Goal: Task Accomplishment & Management: Use online tool/utility

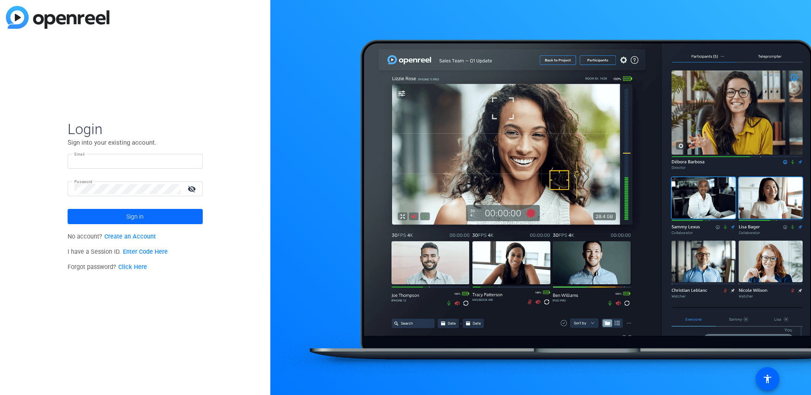
type input "[EMAIL_ADDRESS][DOMAIN_NAME]"
click at [123, 219] on span at bounding box center [135, 216] width 135 height 20
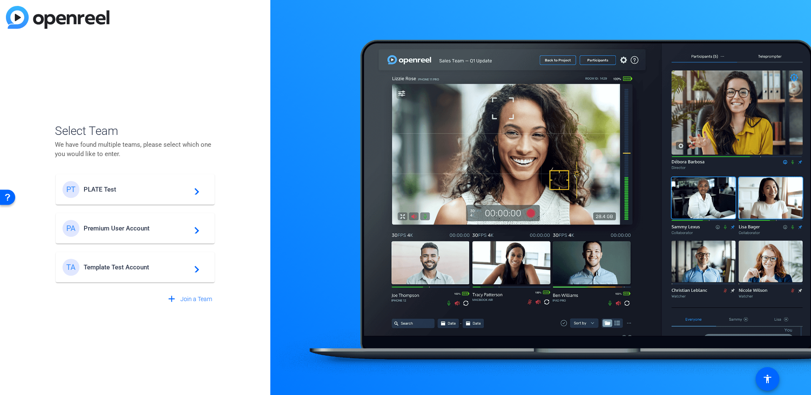
click at [128, 194] on div "PT PLATE Test navigate_next" at bounding box center [135, 189] width 145 height 17
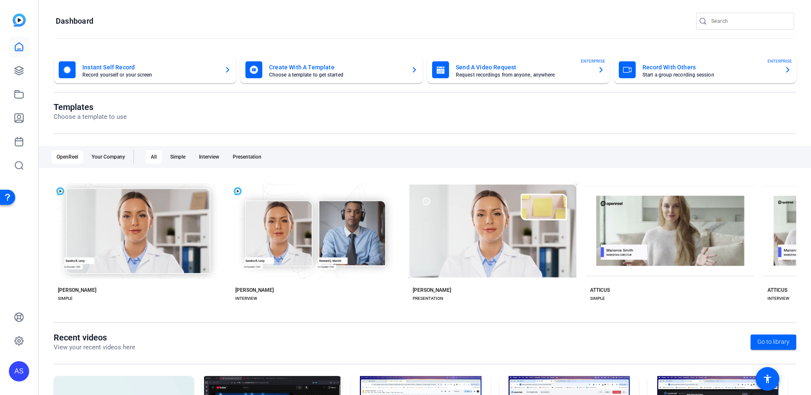
click at [651, 71] on mat-card-title "Record With Others" at bounding box center [710, 67] width 135 height 10
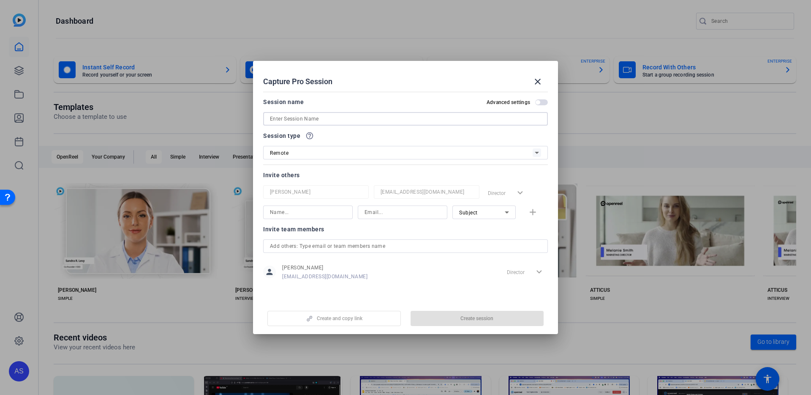
click at [330, 123] on input at bounding box center [405, 119] width 271 height 10
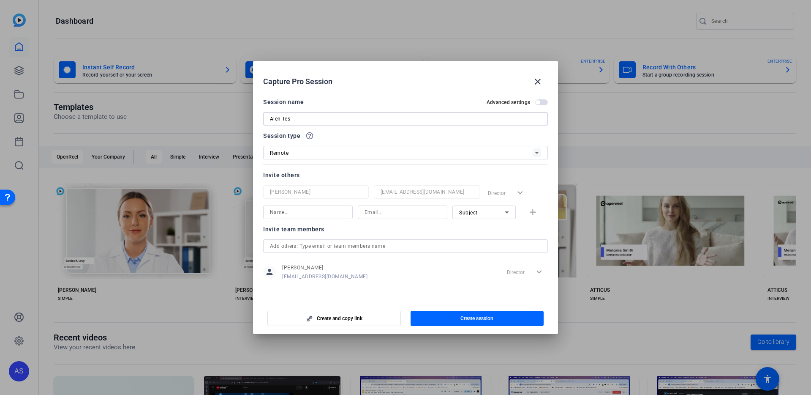
type input "Alen Test"
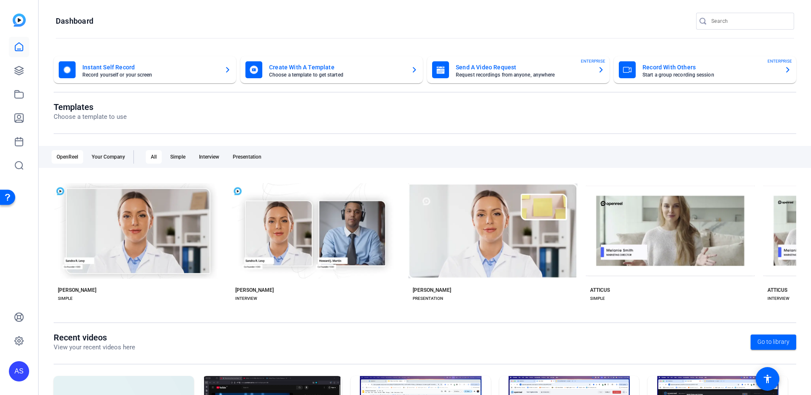
click at [404, 28] on openreel-page-title "Dashboard" at bounding box center [425, 21] width 739 height 17
click at [674, 70] on mat-card-title "Record With Others" at bounding box center [710, 67] width 135 height 10
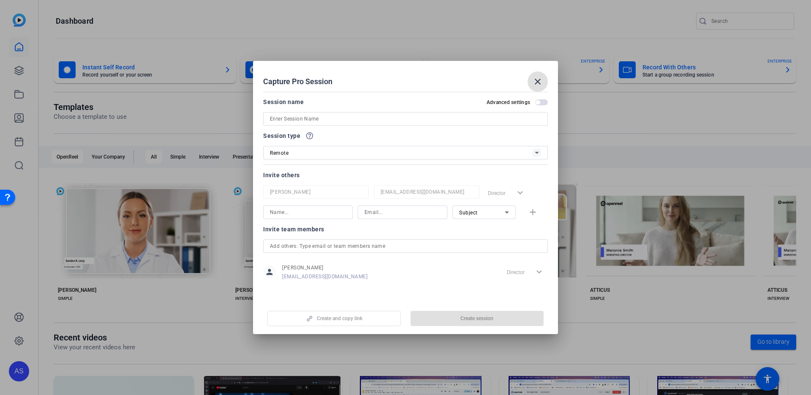
click at [333, 115] on input at bounding box center [405, 119] width 271 height 10
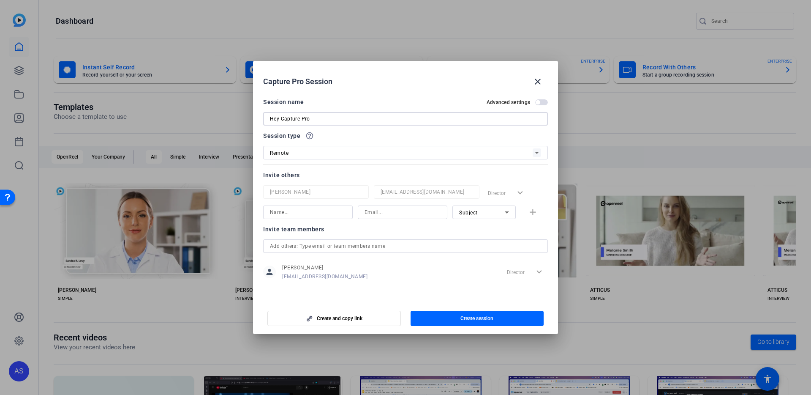
type input "Hey Capture Pro"
click at [313, 218] on div at bounding box center [308, 212] width 76 height 14
type input "alenstojanovic@outlook.com"
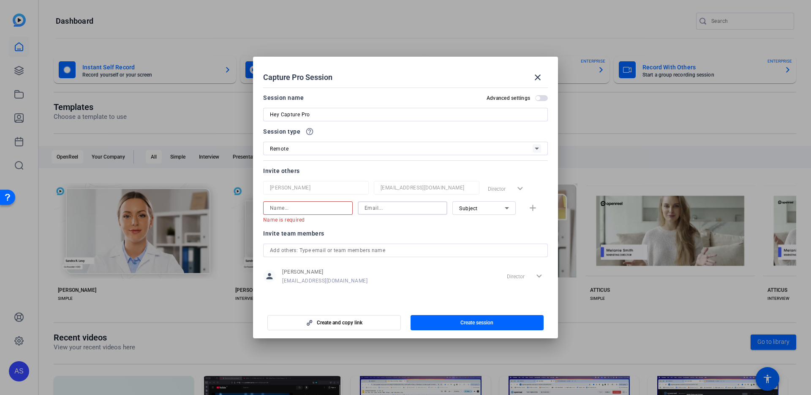
paste input "alenstojanovic@outlook.com"
type input "alenstojanovic@outlook.com"
click at [281, 212] on input at bounding box center [308, 208] width 76 height 10
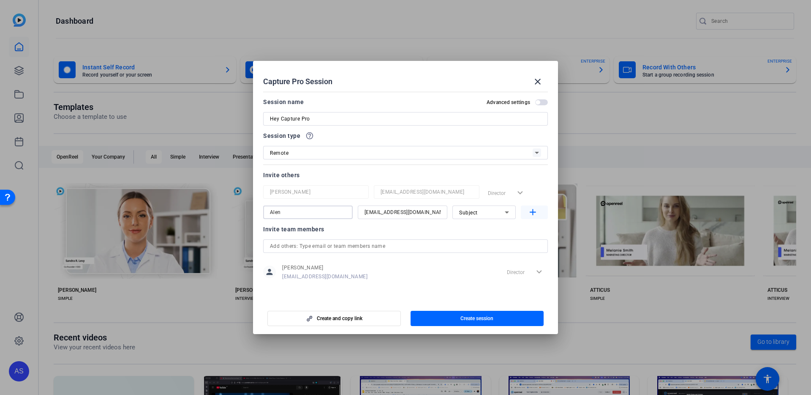
type input "Alen"
click at [534, 214] on mat-icon "add" at bounding box center [533, 212] width 11 height 11
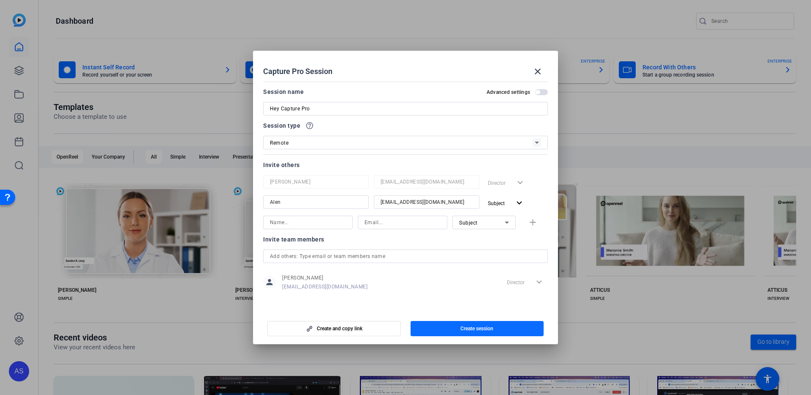
click at [471, 330] on span "Create session" at bounding box center [477, 328] width 33 height 7
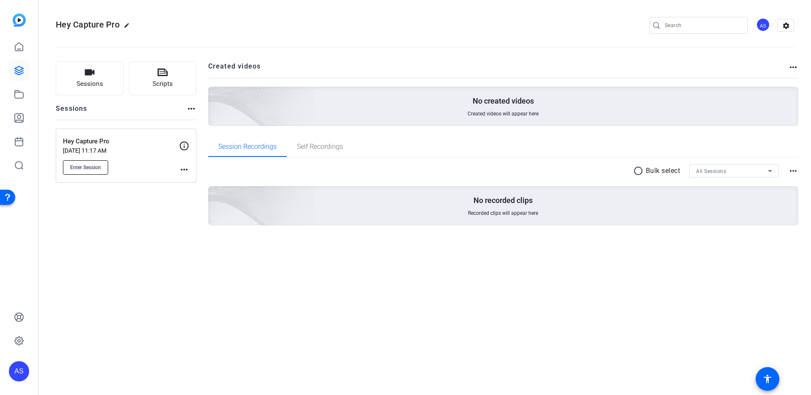
click at [91, 169] on span "Enter Session" at bounding box center [85, 167] width 31 height 7
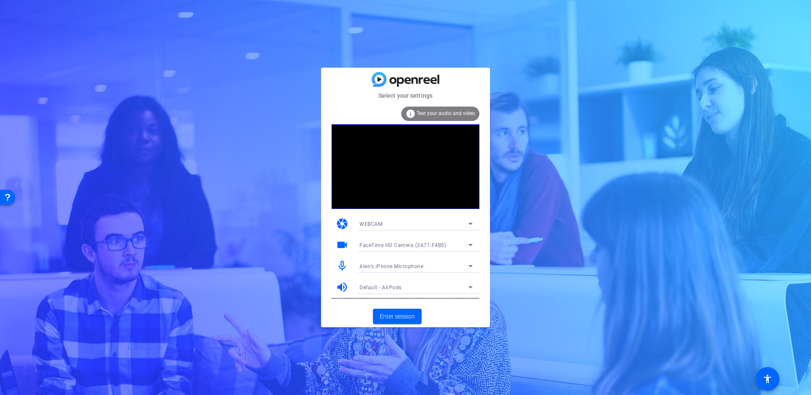
click at [414, 267] on span "Alen’s iPhone Microphone" at bounding box center [392, 266] width 64 height 6
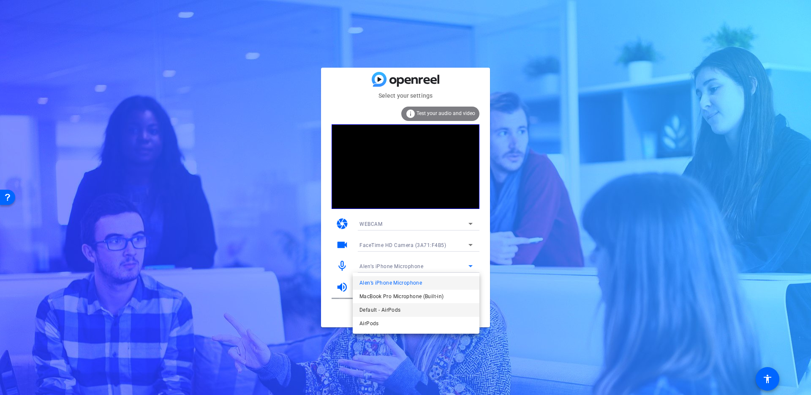
click at [410, 307] on mat-option "Default - AirPods" at bounding box center [416, 310] width 127 height 14
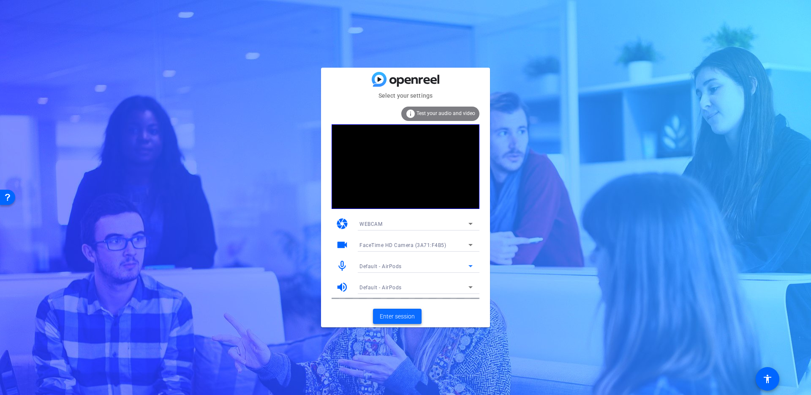
click at [403, 320] on span "Enter session" at bounding box center [397, 316] width 35 height 9
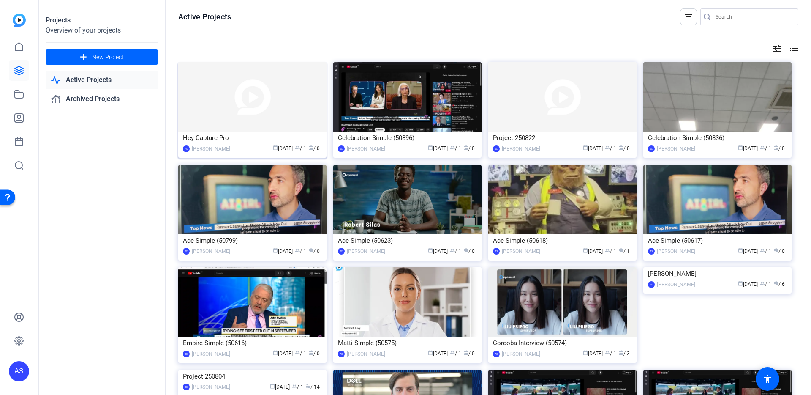
click at [221, 135] on div "Hey Capture Pro" at bounding box center [252, 137] width 139 height 13
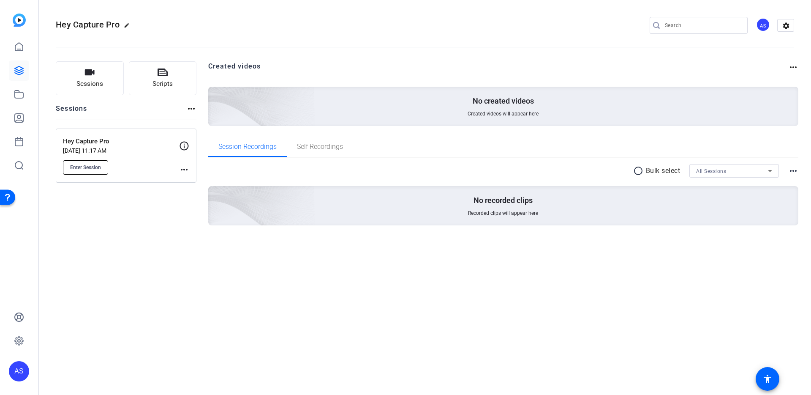
click at [98, 168] on span "Enter Session" at bounding box center [85, 167] width 31 height 7
click at [99, 86] on span "Sessions" at bounding box center [89, 84] width 27 height 10
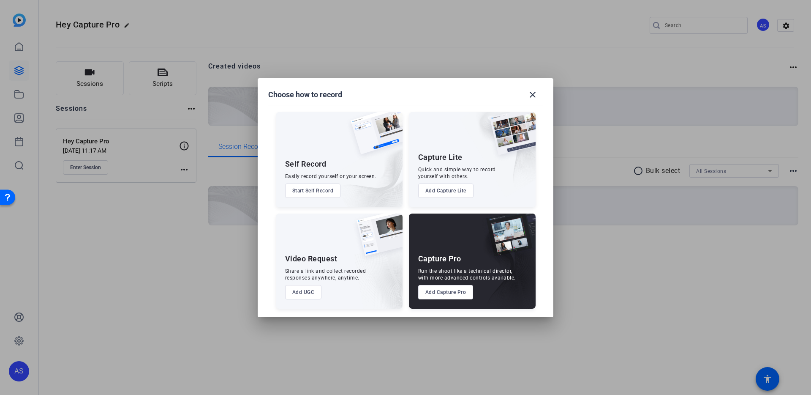
click at [461, 194] on button "Add Capture Lite" at bounding box center [445, 190] width 55 height 14
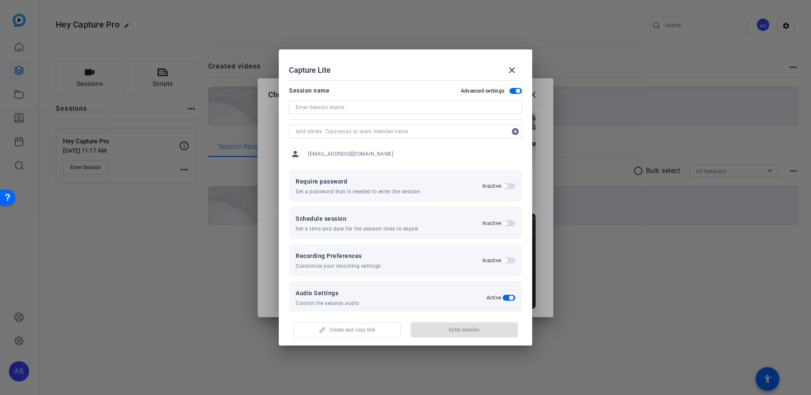
click at [368, 106] on input at bounding box center [406, 107] width 220 height 10
type input "Capture Lite"
click at [469, 332] on span "Enter session" at bounding box center [464, 329] width 30 height 7
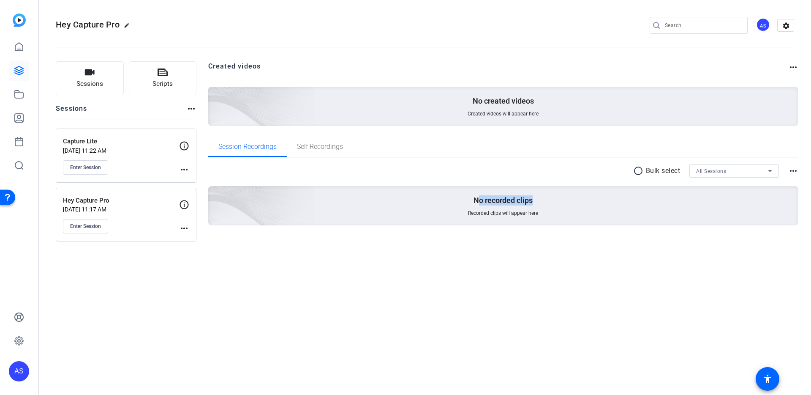
drag, startPoint x: 478, startPoint y: 197, endPoint x: 535, endPoint y: 197, distance: 57.5
click at [535, 197] on div "No recorded clips Recorded clips will appear here" at bounding box center [503, 205] width 591 height 39
click at [524, 200] on p "No recorded clips" at bounding box center [503, 200] width 59 height 10
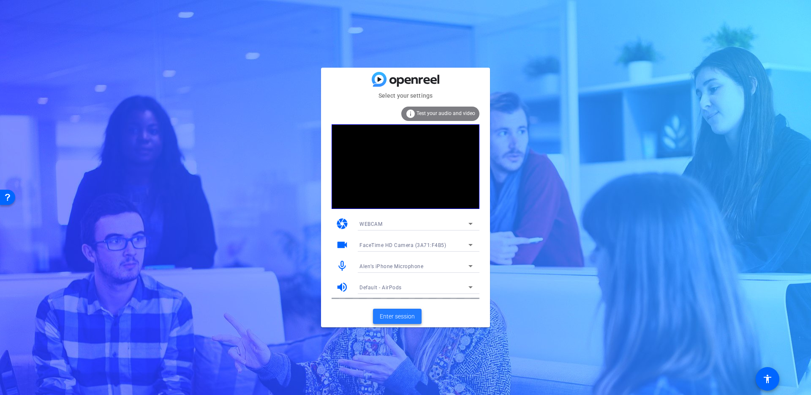
click at [404, 316] on span "Enter session" at bounding box center [397, 316] width 35 height 9
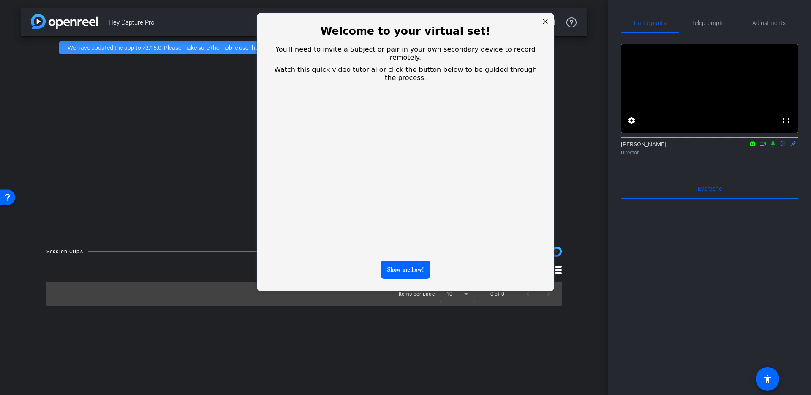
click at [548, 21] on div at bounding box center [545, 21] width 11 height 11
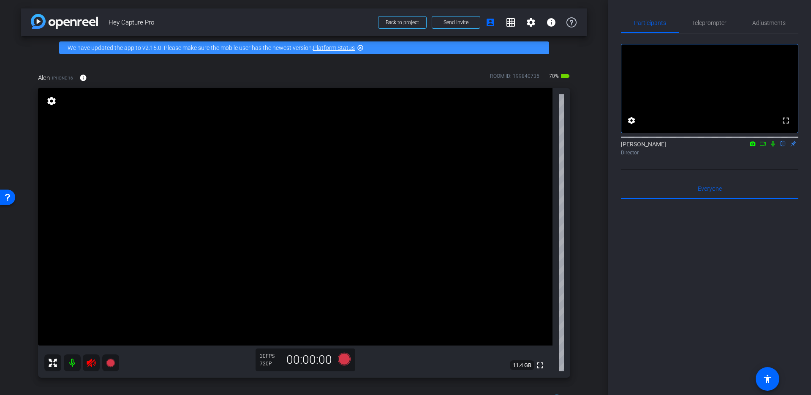
click at [71, 363] on mat-icon at bounding box center [72, 362] width 17 height 17
click at [668, 320] on div at bounding box center [709, 303] width 177 height 209
click at [53, 98] on mat-icon "settings" at bounding box center [52, 101] width 12 height 10
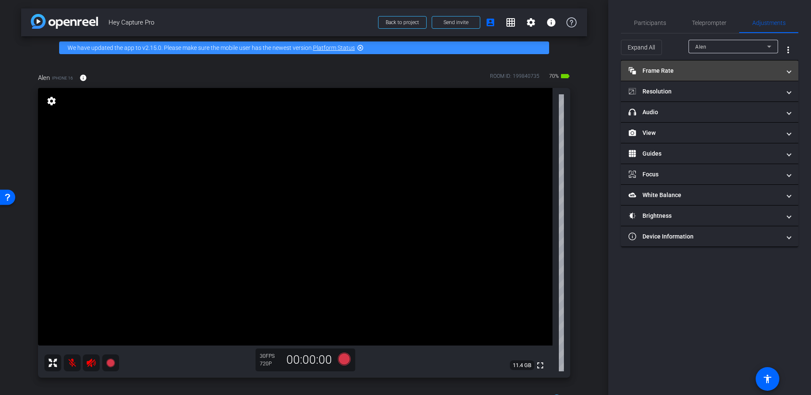
click at [701, 74] on mat-panel-title "Frame Rate Frame Rate" at bounding box center [705, 70] width 152 height 9
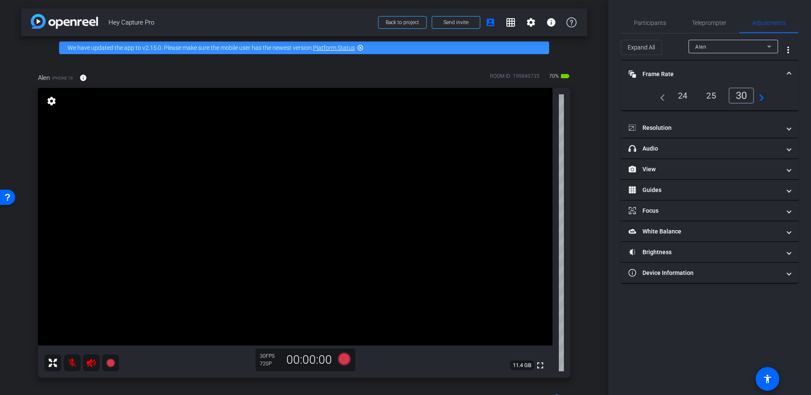
click at [684, 95] on div "24" at bounding box center [683, 95] width 22 height 14
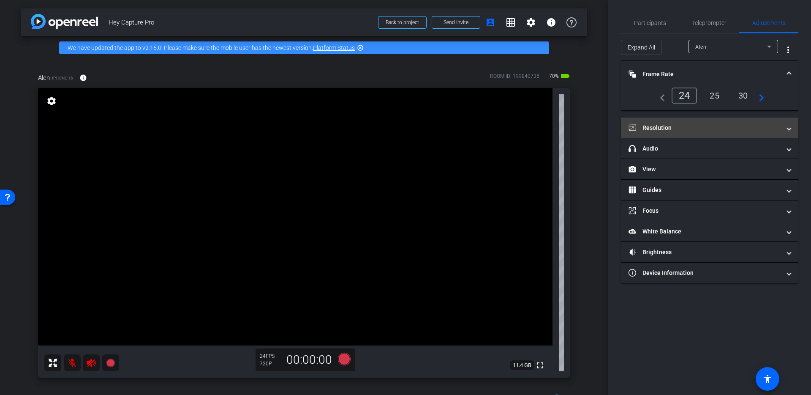
click at [696, 130] on mat-panel-title "Resolution" at bounding box center [705, 127] width 152 height 9
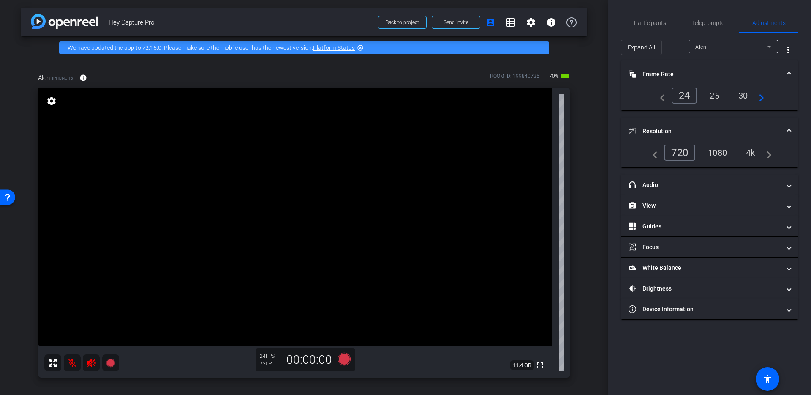
click at [752, 150] on div "4k" at bounding box center [751, 152] width 22 height 14
click at [678, 187] on mat-panel-title "headphone icon Audio" at bounding box center [705, 184] width 152 height 9
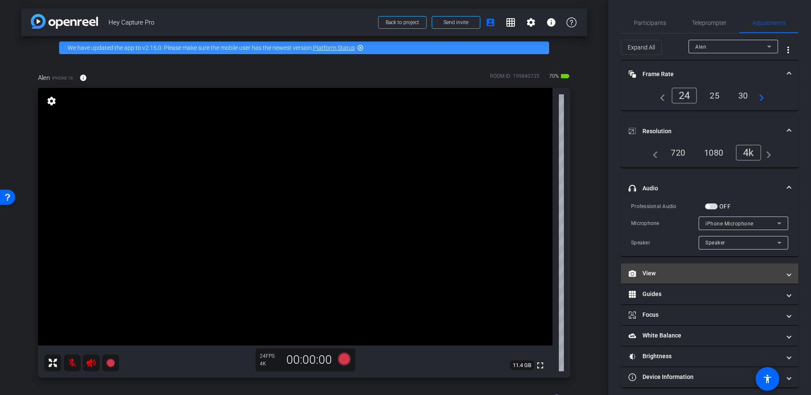
click at [684, 278] on mat-expansion-panel-header "View" at bounding box center [709, 273] width 177 height 20
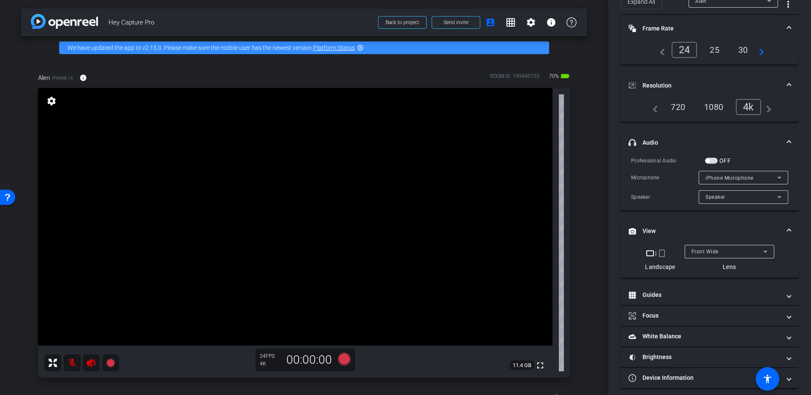
scroll to position [52, 0]
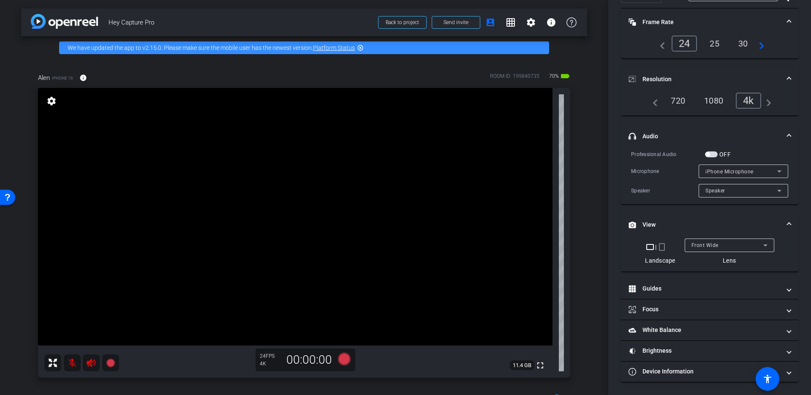
click at [703, 245] on span "Front Wide" at bounding box center [705, 245] width 27 height 6
click at [710, 246] on span "Back Wide" at bounding box center [705, 245] width 26 height 6
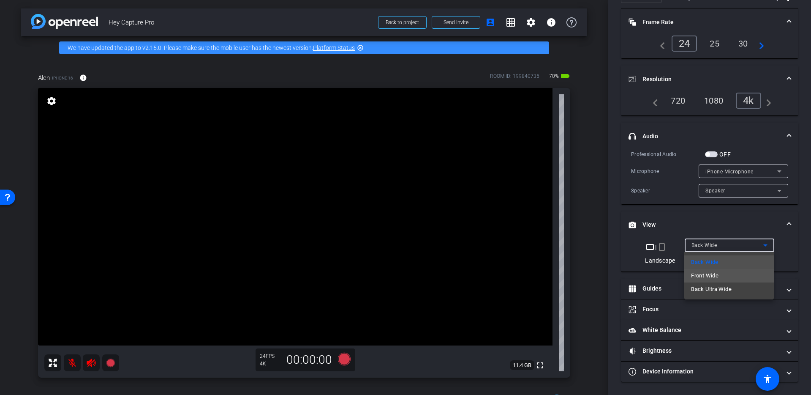
click at [707, 277] on span "Front Wide" at bounding box center [704, 275] width 27 height 10
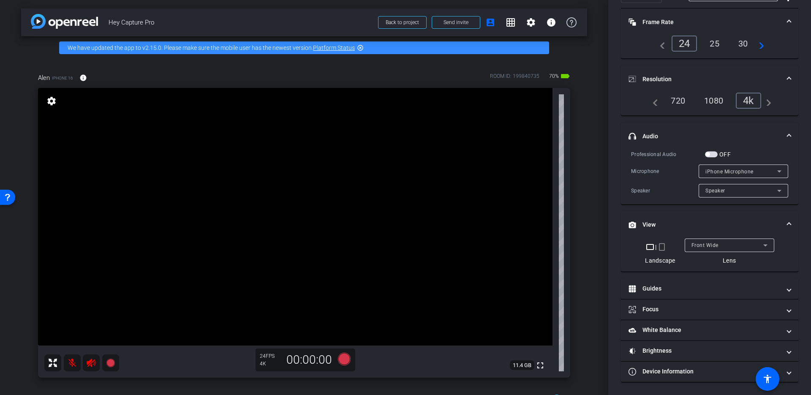
click at [662, 248] on mat-icon "crop_portrait" at bounding box center [662, 247] width 10 height 10
click at [654, 249] on mat-icon "crop_landscape" at bounding box center [654, 247] width 10 height 10
click at [663, 250] on mat-icon "crop_portrait" at bounding box center [662, 247] width 10 height 10
click at [651, 248] on mat-icon "crop_landscape" at bounding box center [654, 247] width 10 height 10
click at [664, 247] on mat-icon "crop_portrait" at bounding box center [662, 247] width 10 height 10
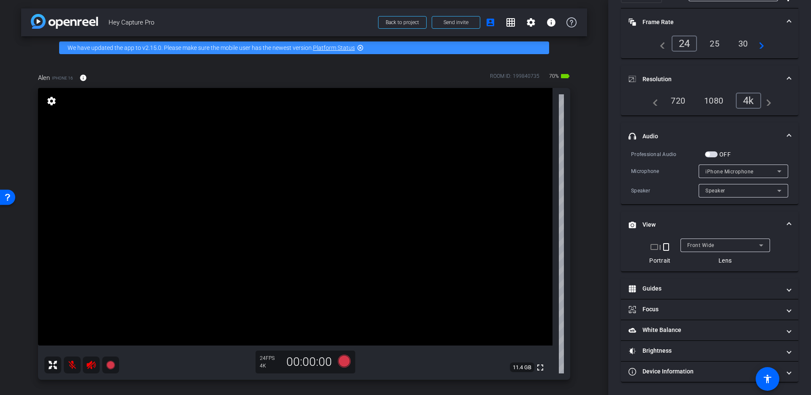
click at [650, 249] on mat-icon "crop_landscape" at bounding box center [654, 247] width 10 height 10
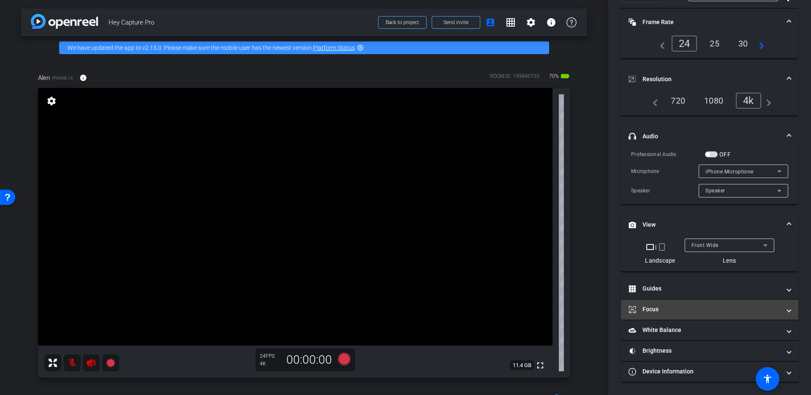
click at [732, 305] on mat-panel-title "Focus" at bounding box center [705, 309] width 152 height 9
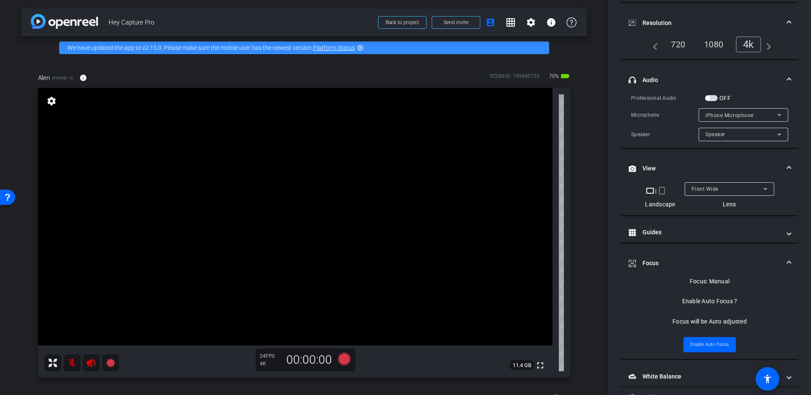
scroll to position [111, 0]
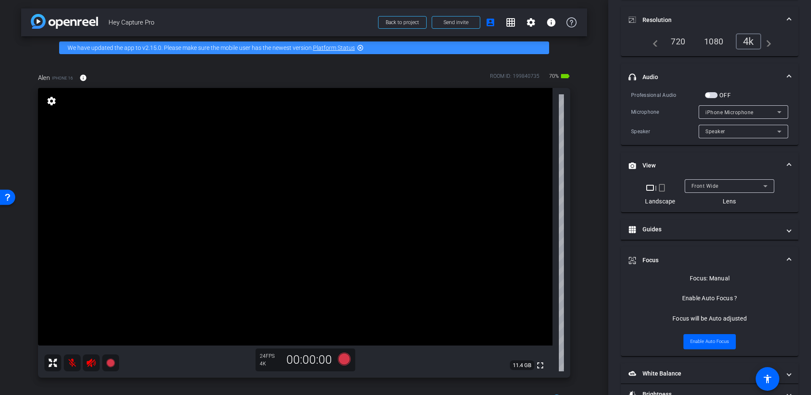
click at [260, 243] on video at bounding box center [295, 216] width 515 height 257
click at [161, 182] on video at bounding box center [295, 216] width 515 height 257
click at [479, 110] on video at bounding box center [295, 216] width 515 height 257
click at [245, 200] on video at bounding box center [295, 216] width 515 height 257
click at [428, 185] on video at bounding box center [295, 216] width 515 height 257
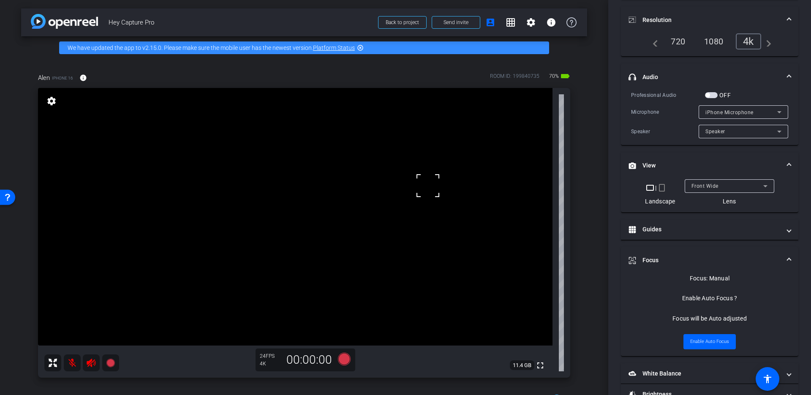
scroll to position [154, 0]
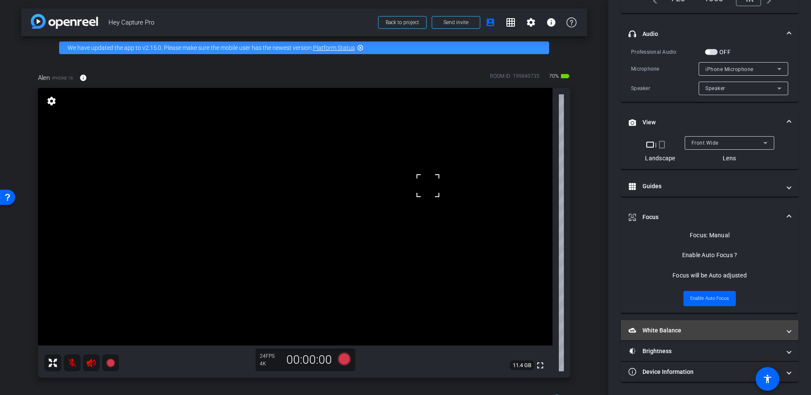
click at [662, 325] on mat-expansion-panel-header "White Balance White Balance" at bounding box center [709, 330] width 177 height 20
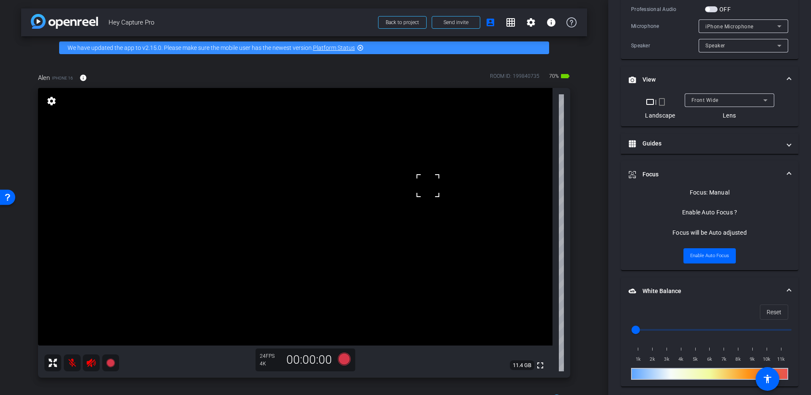
scroll to position [200, 0]
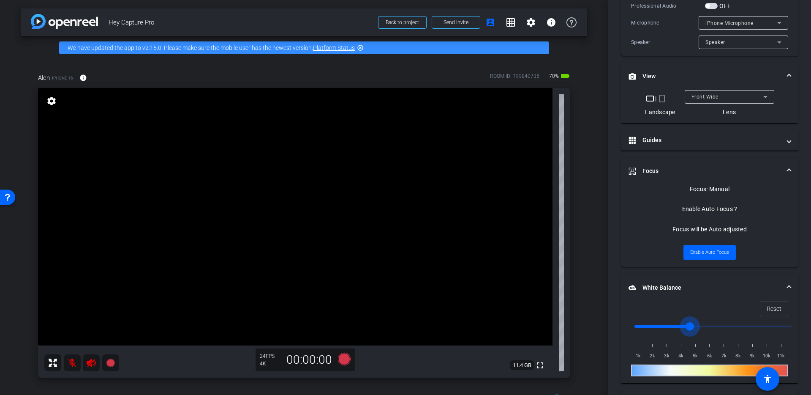
drag, startPoint x: 641, startPoint y: 327, endPoint x: 691, endPoint y: 333, distance: 50.5
click at [691, 333] on input "range" at bounding box center [713, 326] width 175 height 19
drag, startPoint x: 691, startPoint y: 333, endPoint x: 655, endPoint y: 332, distance: 36.3
type input "2500"
click at [655, 332] on input "range" at bounding box center [713, 326] width 175 height 19
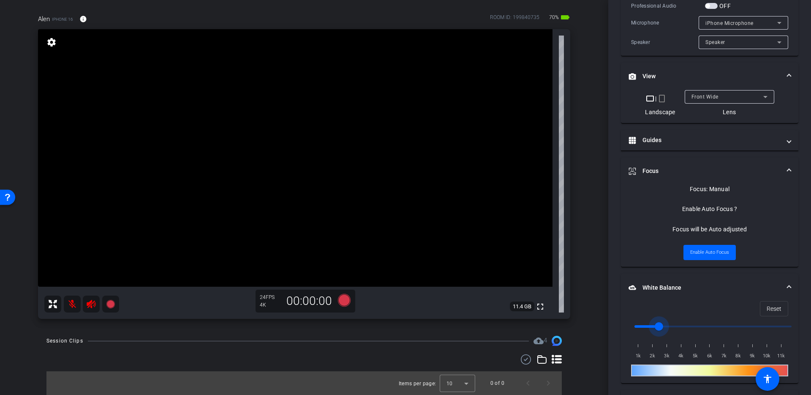
scroll to position [0, 0]
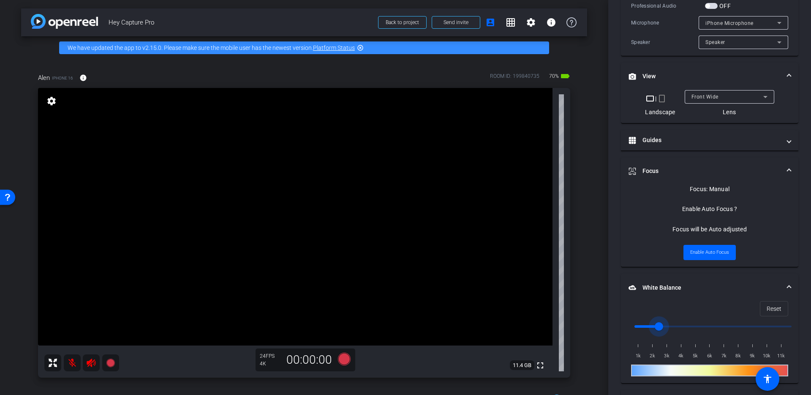
click at [791, 81] on mat-expansion-panel-header "View" at bounding box center [709, 76] width 177 height 27
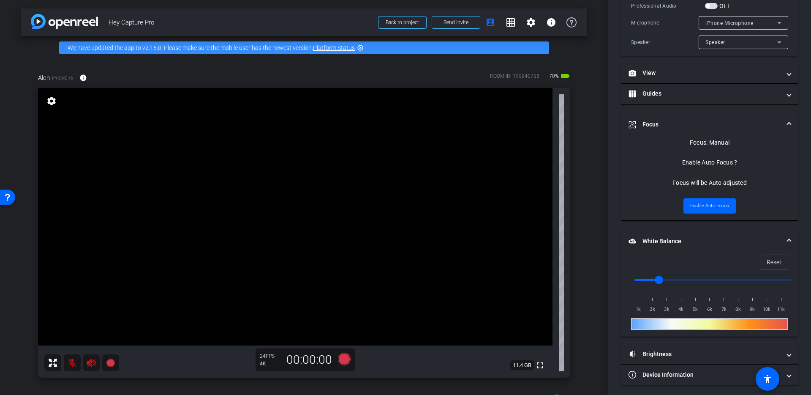
click at [789, 121] on span at bounding box center [789, 124] width 3 height 9
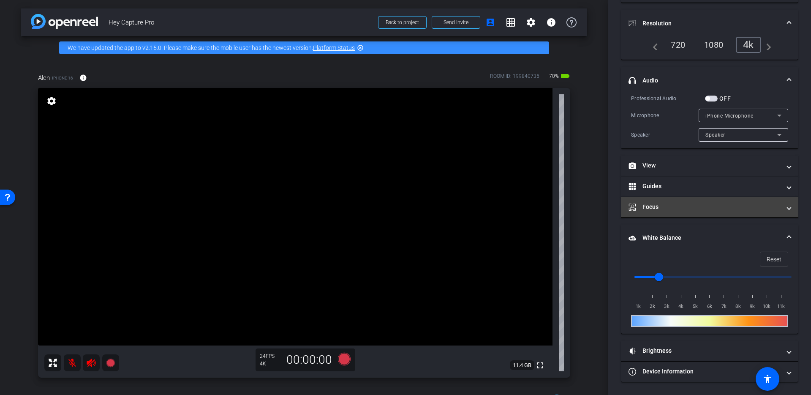
scroll to position [108, 0]
click at [792, 236] on mat-expansion-panel-header "White Balance White Balance" at bounding box center [709, 237] width 177 height 27
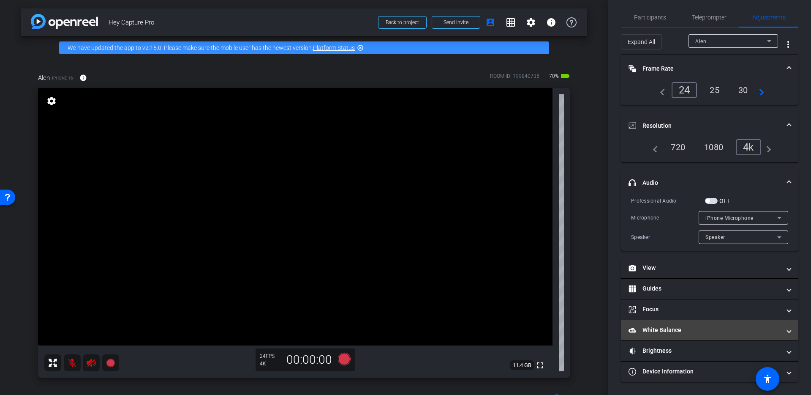
scroll to position [5, 0]
click at [792, 69] on mat-expansion-panel-header "Frame Rate Frame Rate" at bounding box center [709, 68] width 177 height 27
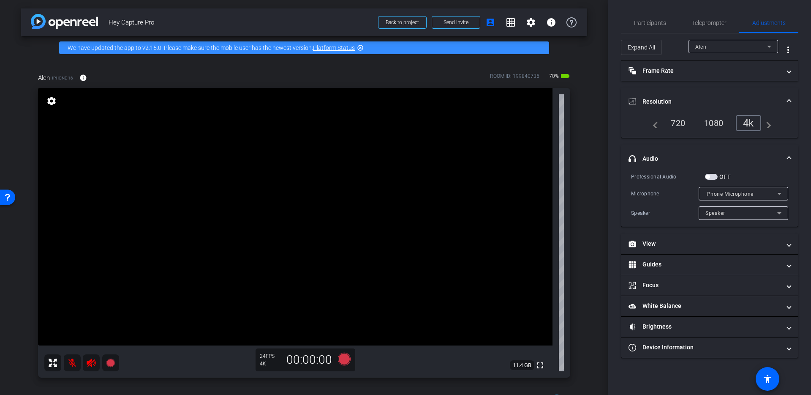
click at [792, 99] on mat-expansion-panel-header "Resolution" at bounding box center [709, 101] width 177 height 27
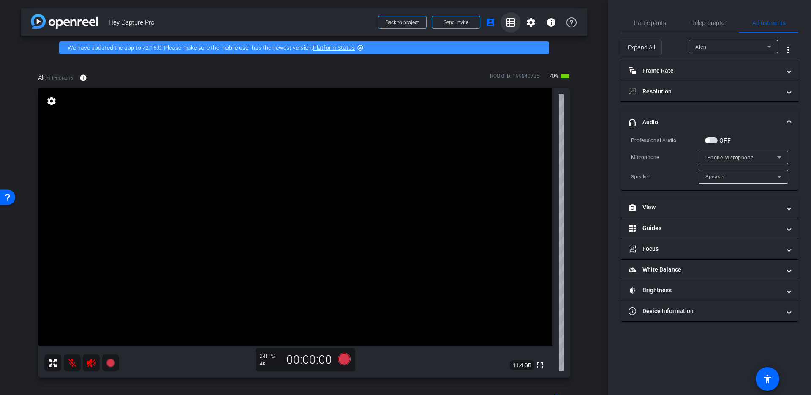
click at [509, 16] on span at bounding box center [511, 22] width 20 height 20
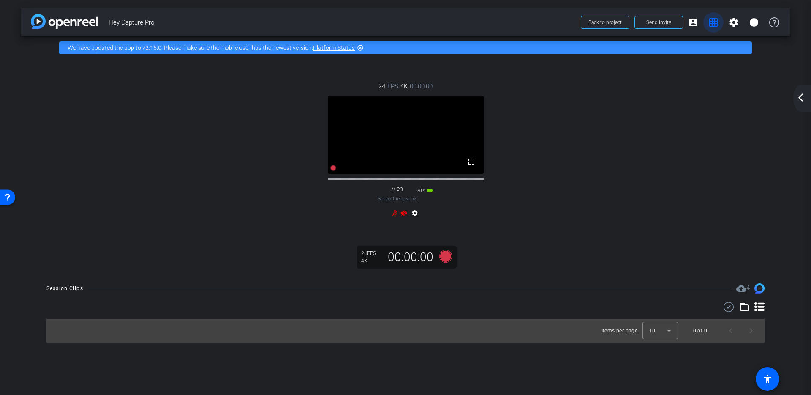
click at [716, 26] on mat-icon "grid_on" at bounding box center [714, 22] width 10 height 10
click at [715, 25] on mat-icon "grid_on" at bounding box center [714, 22] width 10 height 10
click at [799, 99] on mat-icon "arrow_back_ios_new" at bounding box center [801, 98] width 10 height 10
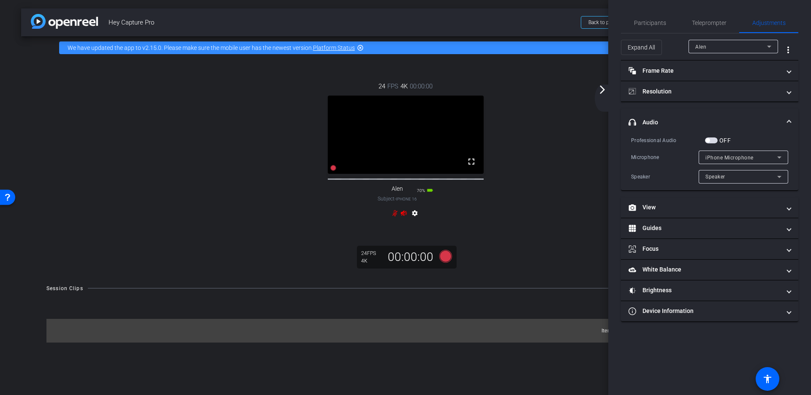
click at [602, 95] on div "arrow_back_ios_new arrow_forward_ios" at bounding box center [604, 98] width 18 height 27
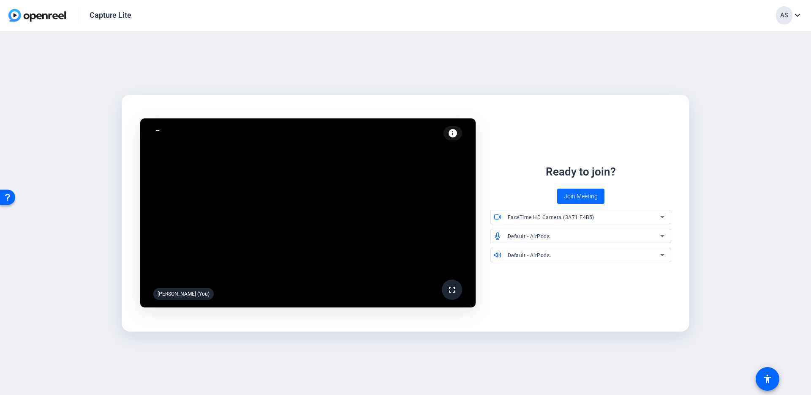
click at [578, 197] on span "Join Meeting" at bounding box center [581, 196] width 34 height 9
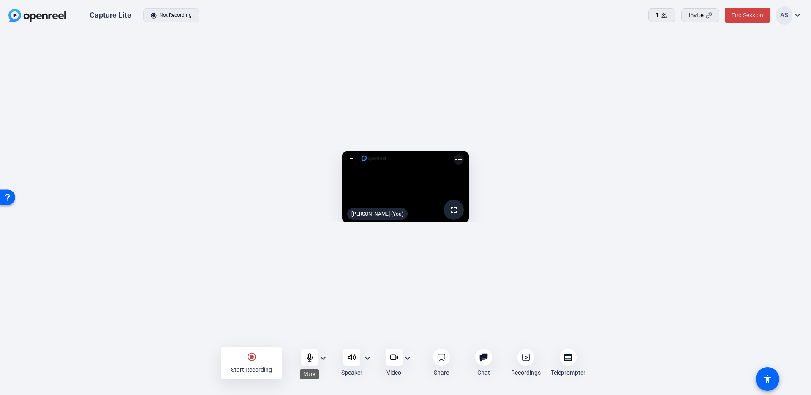
click at [311, 359] on icon at bounding box center [309, 357] width 5 height 8
click at [664, 17] on icon at bounding box center [664, 15] width 6 height 6
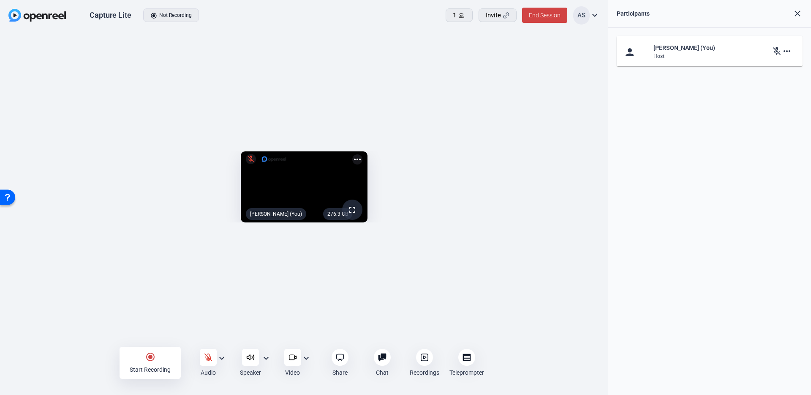
click at [799, 18] on mat-icon "close" at bounding box center [798, 13] width 10 height 10
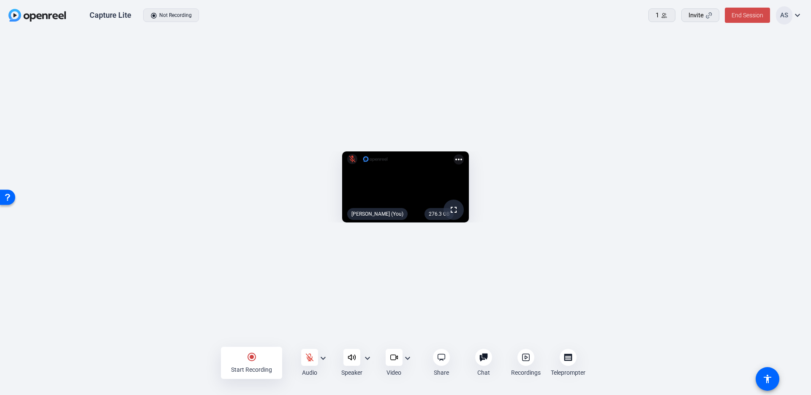
click at [741, 18] on span "End Session" at bounding box center [748, 15] width 32 height 7
click at [777, 38] on div at bounding box center [405, 197] width 811 height 395
click at [249, 360] on mat-icon "radio_button_checked" at bounding box center [252, 357] width 10 height 10
click at [254, 360] on mat-icon "stop_circle" at bounding box center [252, 357] width 10 height 10
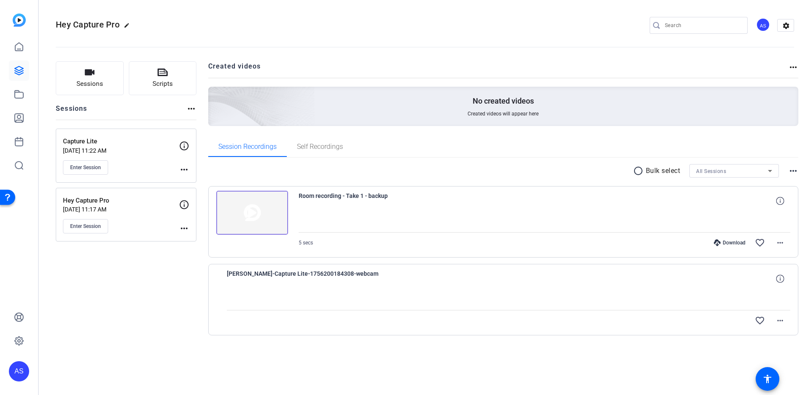
click at [348, 345] on div "radio_button_unchecked Bulk select All Sessions more_horiz Room recording - Tak…" at bounding box center [503, 260] width 591 height 205
